Goal: Task Accomplishment & Management: Manage account settings

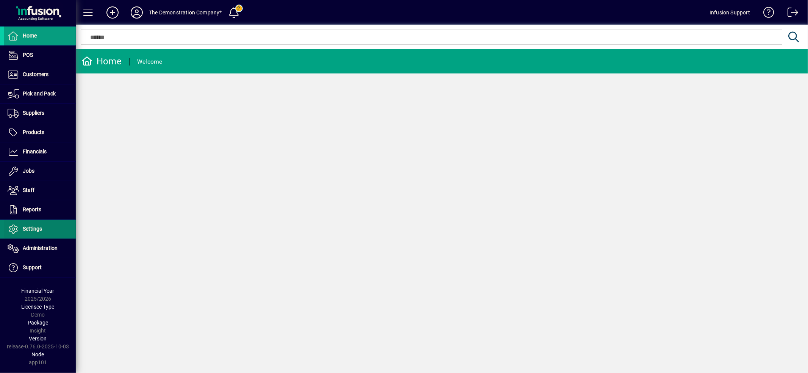
click at [39, 227] on span "Settings" at bounding box center [32, 229] width 19 height 6
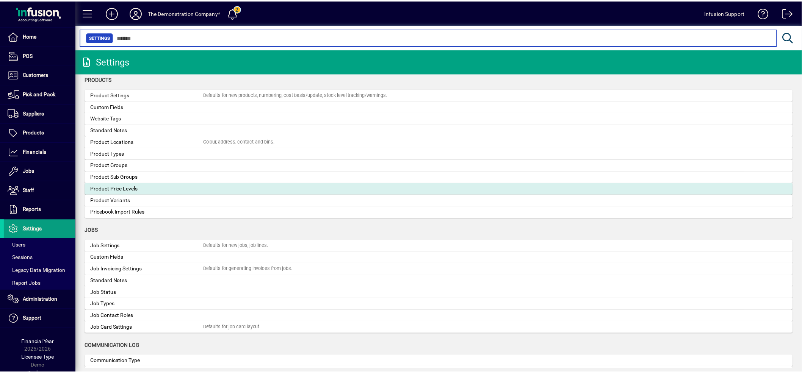
scroll to position [841, 0]
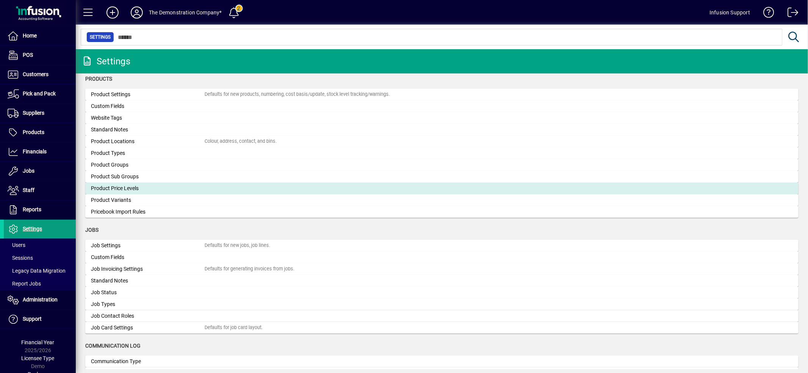
click at [137, 190] on div "Product Price Levels" at bounding box center [148, 189] width 114 height 8
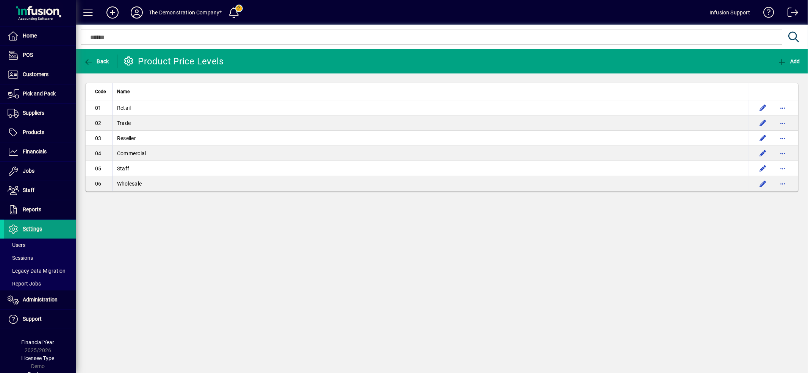
click at [178, 241] on div "Back Product Price Levels Add Code Name 01 Retail 02 Trade 03 Reseller 04 Comme…" at bounding box center [442, 211] width 732 height 324
click at [135, 10] on icon at bounding box center [136, 12] width 15 height 12
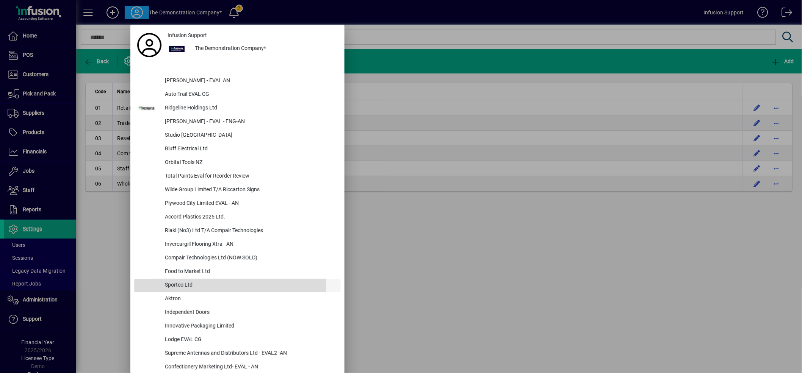
click at [191, 286] on div "Sportco Ltd" at bounding box center [250, 286] width 182 height 14
